Goal: Task Accomplishment & Management: Complete application form

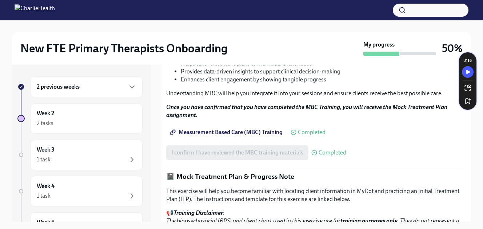
scroll to position [340, 0]
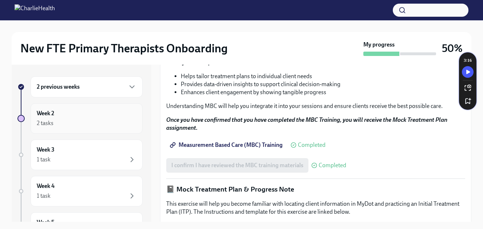
click at [89, 127] on div "2 tasks" at bounding box center [87, 123] width 100 height 9
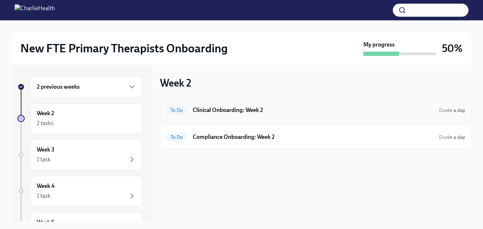
click at [200, 108] on h6 "Clinical Onboarding: Week 2" at bounding box center [313, 110] width 241 height 8
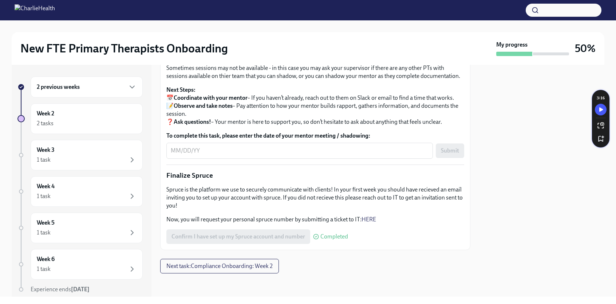
scroll to position [774, 0]
click at [176, 155] on textarea "To complete this task, please enter the date of your mentor meeting / shadowing:" at bounding box center [300, 150] width 258 height 9
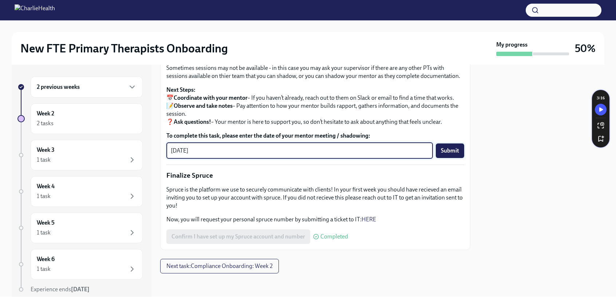
type textarea "[DATE]"
click at [444, 158] on button "Submit" at bounding box center [450, 150] width 28 height 15
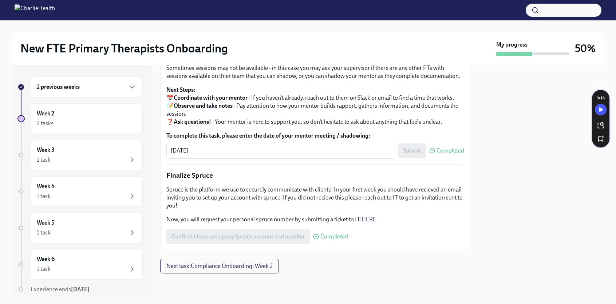
scroll to position [817, 0]
click at [71, 89] on h6 "2 previous weeks" at bounding box center [58, 87] width 43 height 8
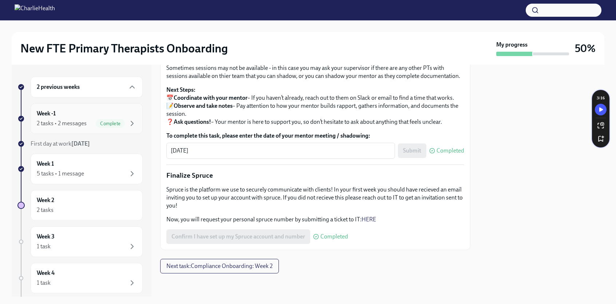
click at [77, 115] on div "Week -1 2 tasks • 2 messages Complete" at bounding box center [87, 119] width 100 height 18
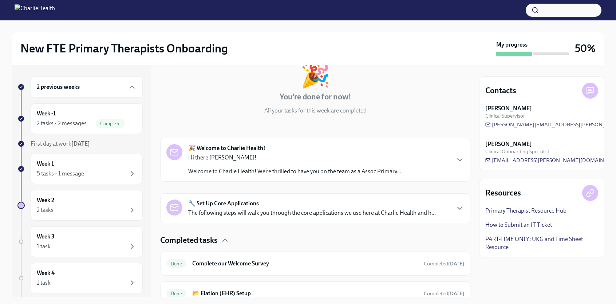
scroll to position [79, 0]
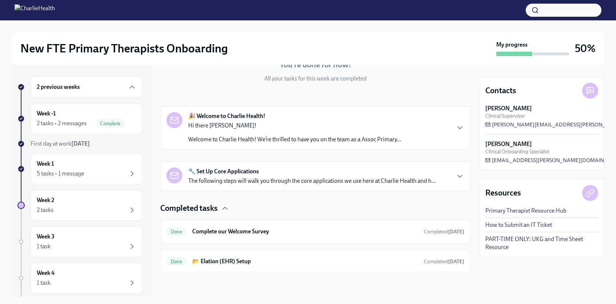
click at [237, 129] on p "Hi there [PERSON_NAME]!" at bounding box center [294, 126] width 213 height 8
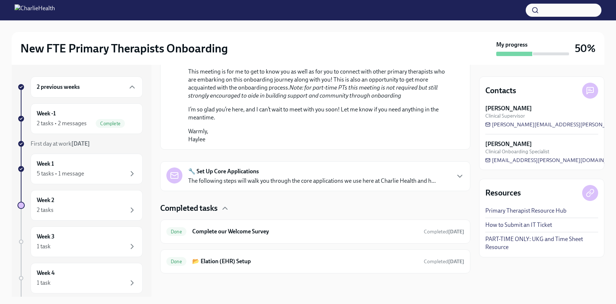
scroll to position [488, 0]
click at [251, 227] on div "Done Complete our Welcome Survey Completed [DATE]" at bounding box center [315, 232] width 298 height 12
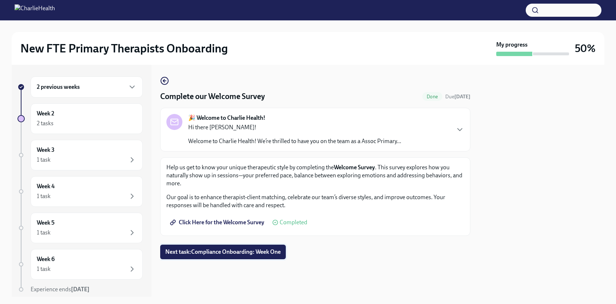
click at [248, 229] on button "Next task : Compliance Onboarding: Week One" at bounding box center [223, 252] width 126 height 15
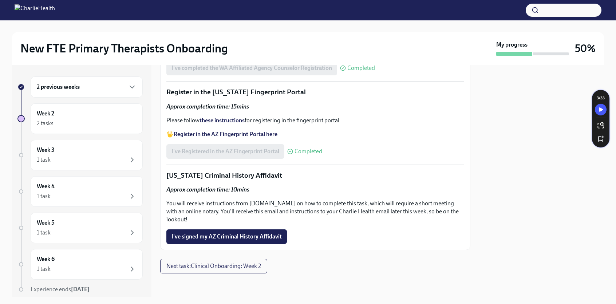
scroll to position [998, 0]
click at [251, 229] on button "I've signed my AZ Criminal History Affidavit" at bounding box center [226, 236] width 120 height 15
click at [102, 122] on div "2 tasks" at bounding box center [87, 123] width 100 height 9
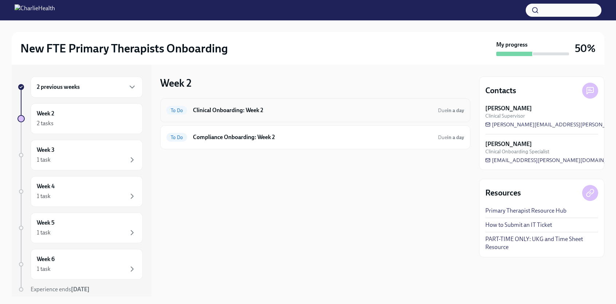
click at [240, 117] on div "To Do Clinical Onboarding: Week 2 Due in a day" at bounding box center [315, 110] width 310 height 24
click at [234, 109] on h6 "Clinical Onboarding: Week 2" at bounding box center [312, 110] width 239 height 8
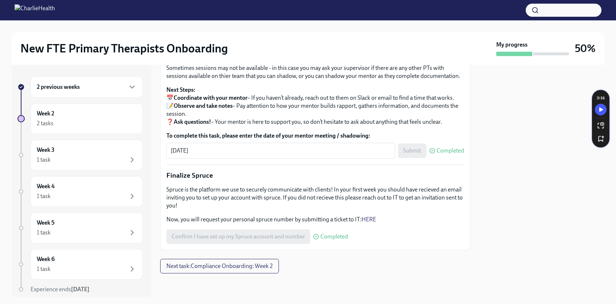
scroll to position [817, 0]
click at [199, 229] on button "Next task : Compliance Onboarding: Week 2" at bounding box center [219, 266] width 119 height 15
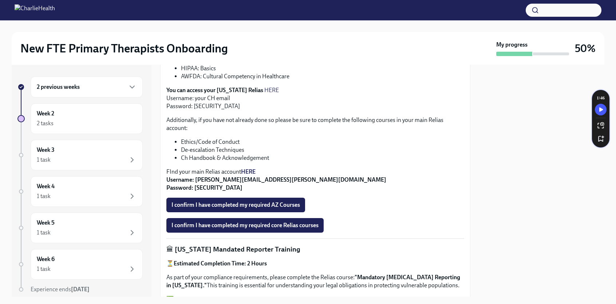
scroll to position [211, 0]
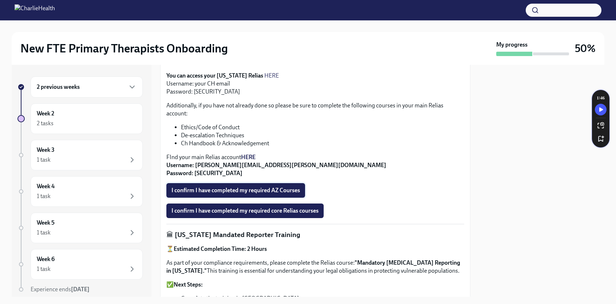
click at [210, 193] on span "I confirm I have completed my required AZ Courses" at bounding box center [235, 190] width 128 height 7
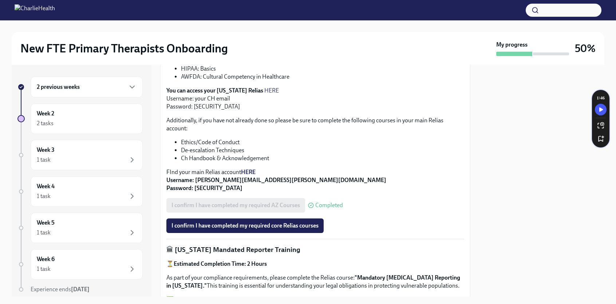
scroll to position [203, 0]
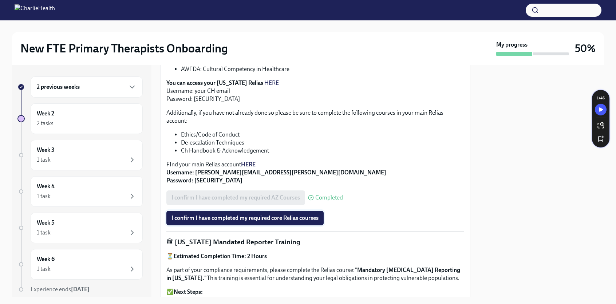
click at [220, 221] on span "I confirm I have completed my required core Relias courses" at bounding box center [244, 217] width 147 height 7
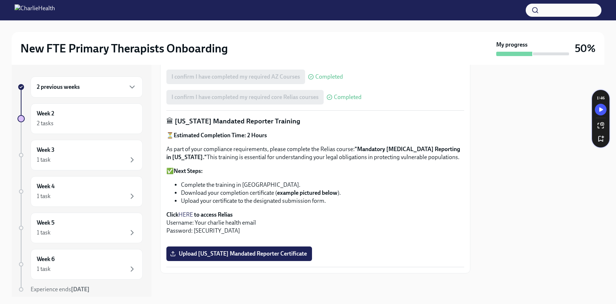
scroll to position [506, 0]
click at [243, 229] on span "Upload [US_STATE] Mandated Reporter Certificate" at bounding box center [238, 253] width 135 height 7
click at [0, 0] on input "Upload [US_STATE] Mandated Reporter Certificate" at bounding box center [0, 0] width 0 height 0
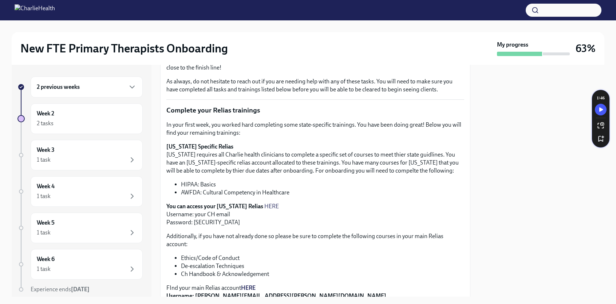
scroll to position [0, 0]
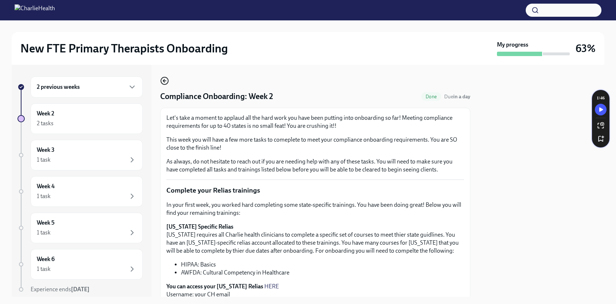
click at [166, 79] on icon "button" at bounding box center [164, 80] width 9 height 9
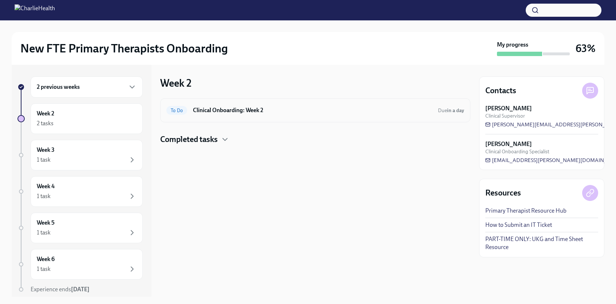
click at [213, 108] on h6 "Clinical Onboarding: Week 2" at bounding box center [312, 110] width 239 height 8
